Goal: Task Accomplishment & Management: Manage account settings

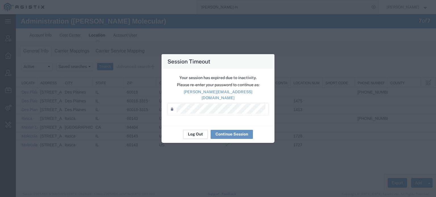
click at [198, 131] on button "Log Out" at bounding box center [195, 134] width 25 height 9
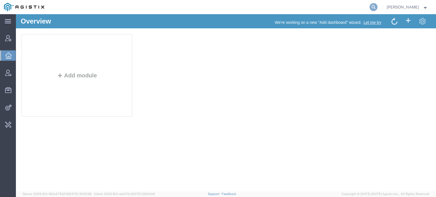
click at [375, 7] on icon at bounding box center [374, 7] width 8 height 8
click at [363, 7] on input "search" at bounding box center [283, 7] width 173 height 14
